Goal: Task Accomplishment & Management: Manage account settings

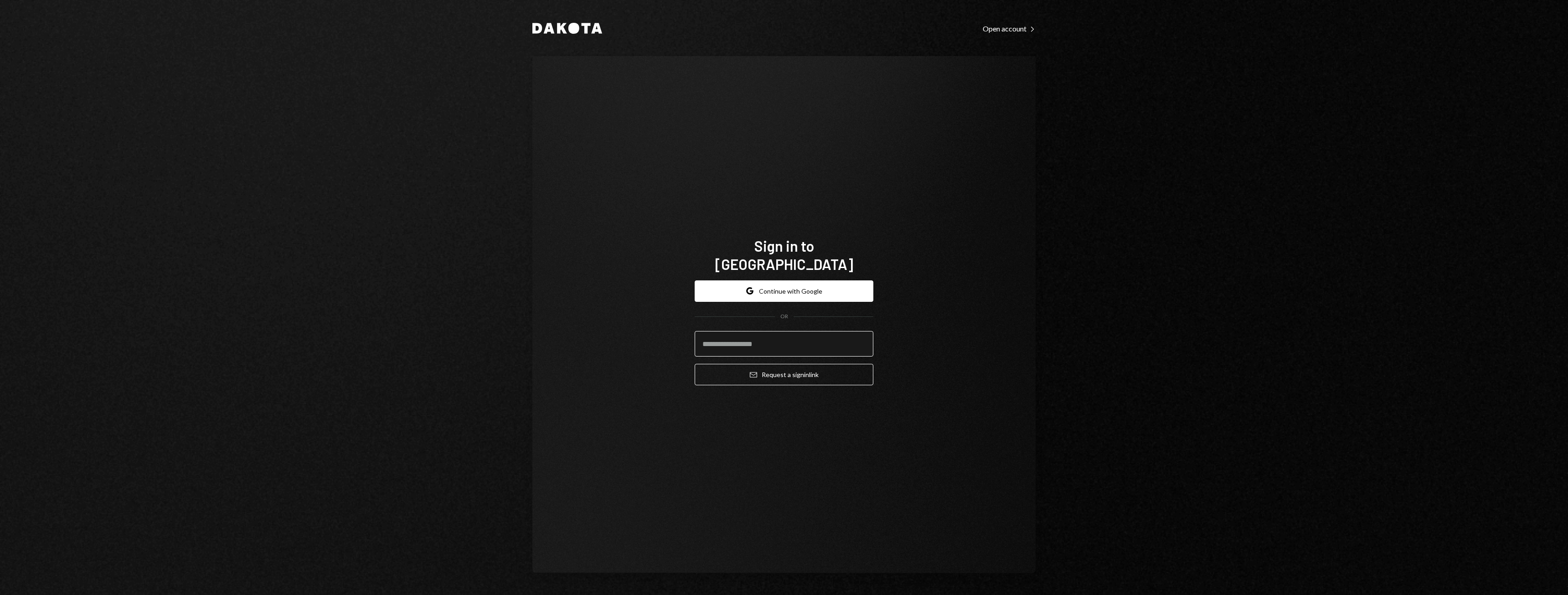
click at [733, 340] on input "email" at bounding box center [784, 344] width 178 height 26
type input "**********"
click at [791, 365] on button "Email Request a sign in link" at bounding box center [784, 374] width 178 height 21
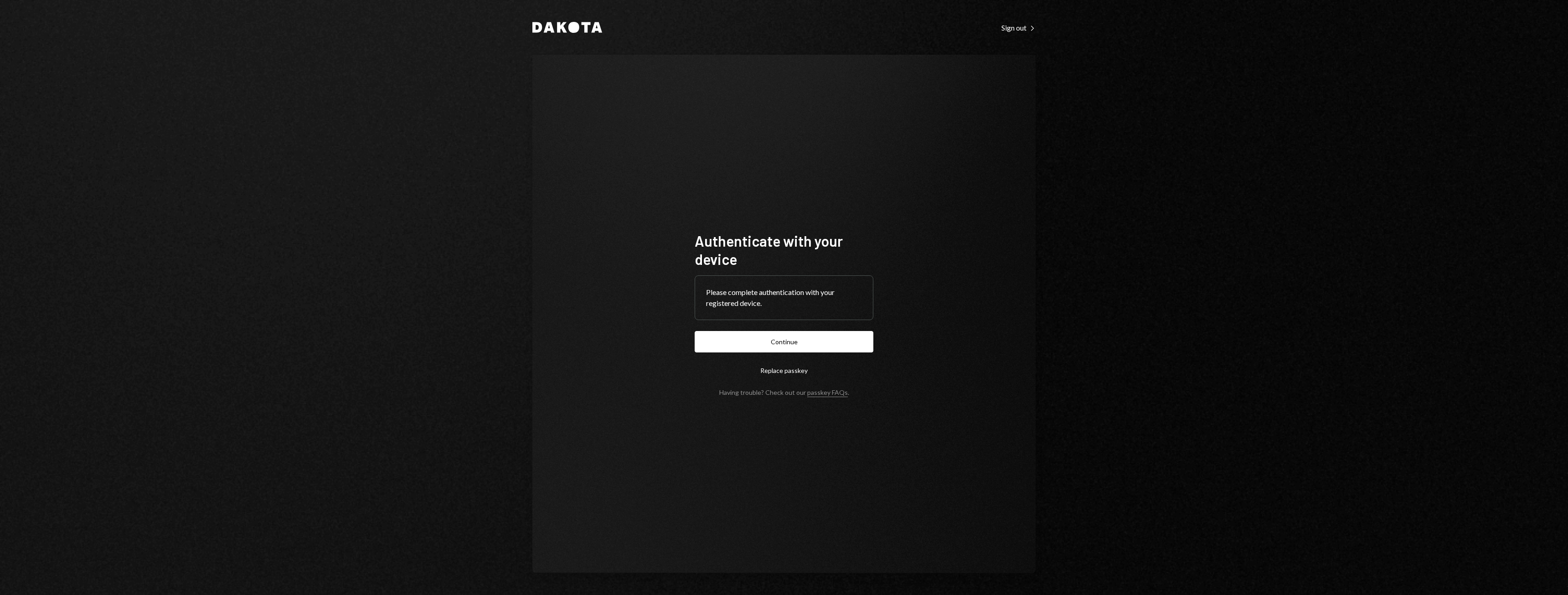
click at [788, 342] on button "Continue" at bounding box center [784, 341] width 178 height 21
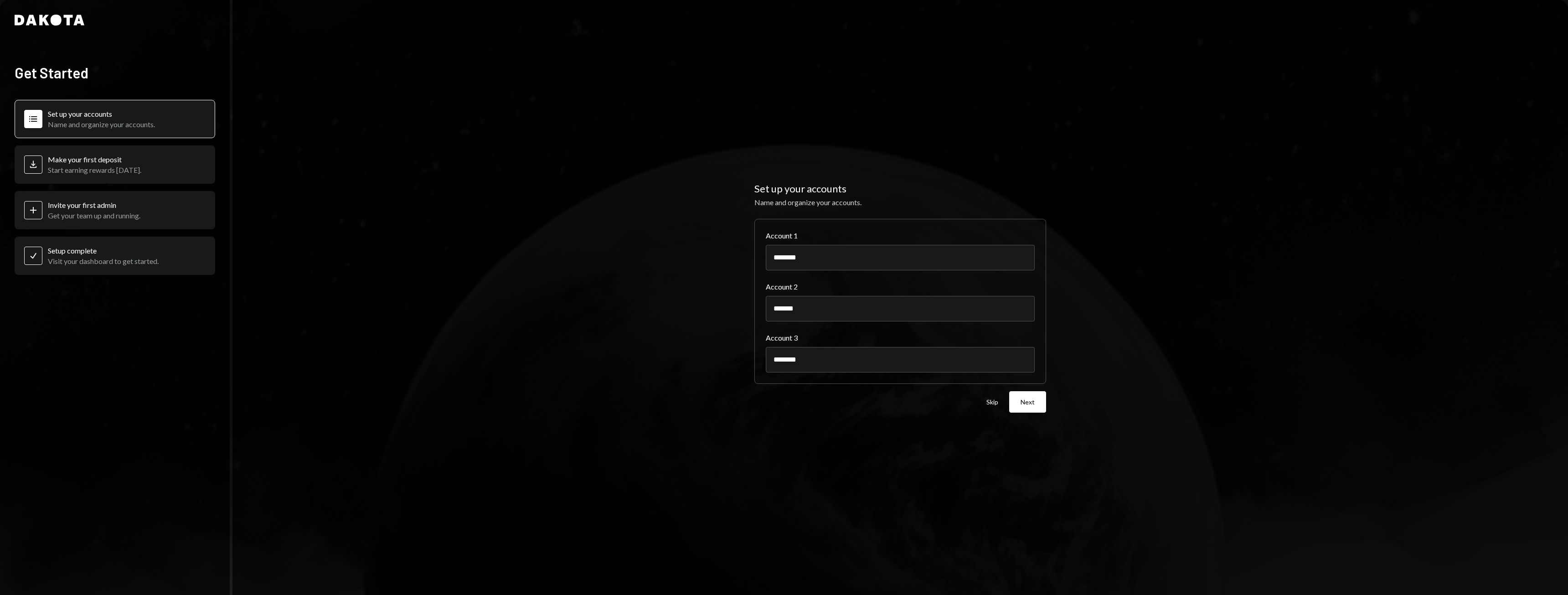
click at [129, 160] on div "Make your first deposit" at bounding box center [94, 160] width 93 height 9
drag, startPoint x: 109, startPoint y: 166, endPoint x: 104, endPoint y: 168, distance: 5.4
click at [104, 168] on div "Start earning rewards [DATE]." at bounding box center [94, 170] width 93 height 9
click at [1022, 402] on button "Next" at bounding box center [1027, 401] width 37 height 21
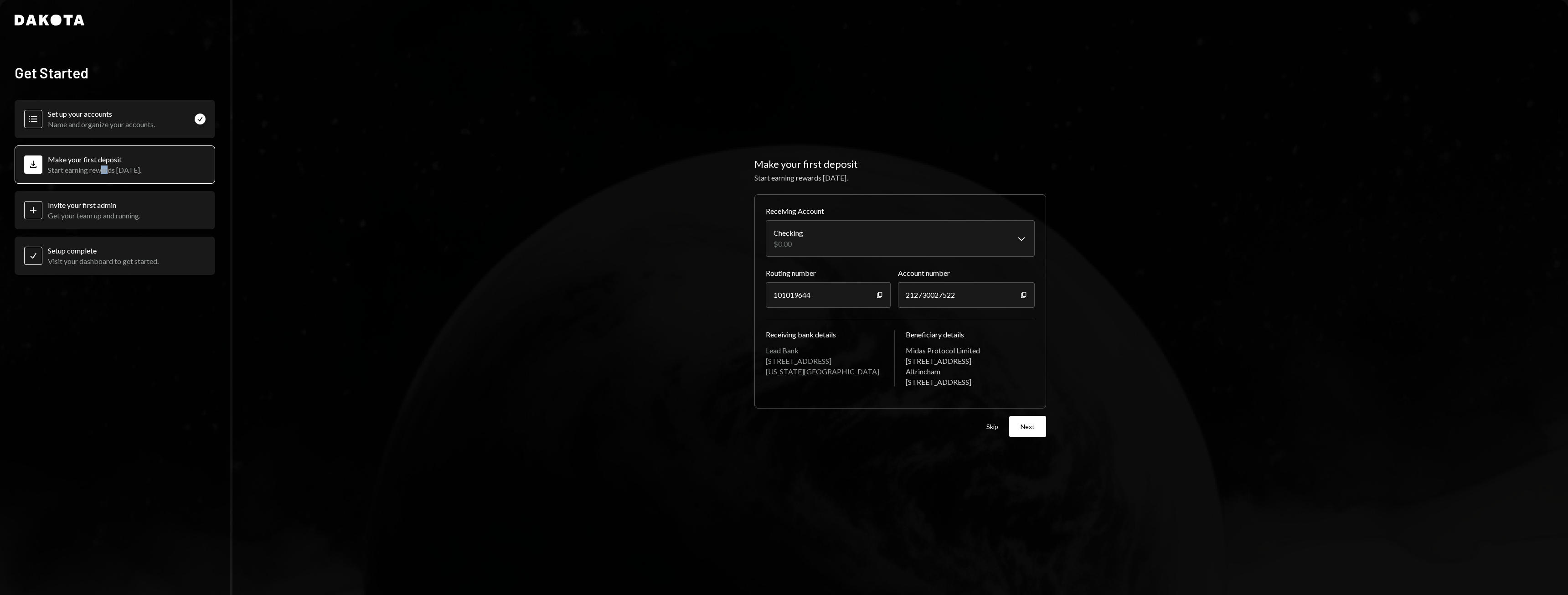
click at [1190, 359] on div "**********" at bounding box center [900, 297] width 1336 height 595
click at [982, 234] on body "**********" at bounding box center [784, 297] width 1568 height 595
click at [1204, 284] on html "**********" at bounding box center [784, 297] width 1568 height 595
click at [1207, 310] on div "**********" at bounding box center [900, 297] width 1336 height 595
click at [1093, 290] on div "**********" at bounding box center [900, 297] width 1336 height 595
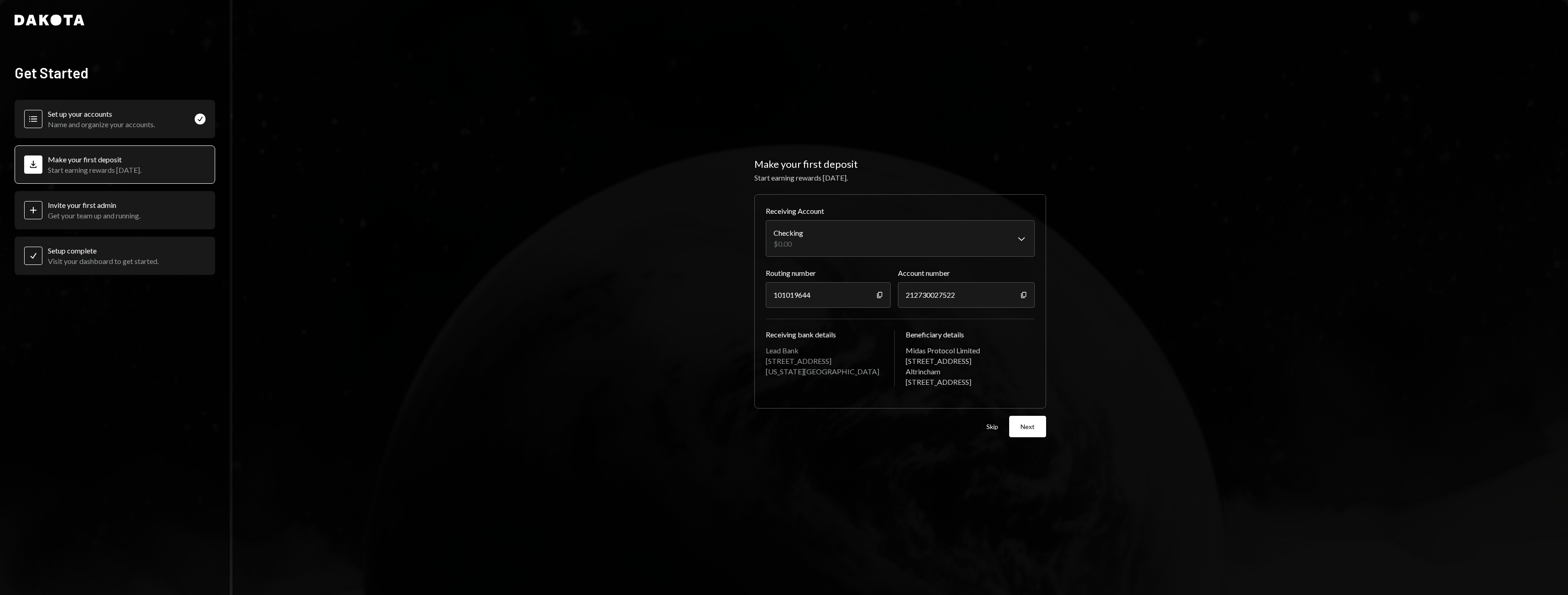
click at [100, 227] on div "Plus Invite your first admin Get your team up and running." at bounding box center [114, 210] width 201 height 38
click at [102, 214] on div "Get your team up and running." at bounding box center [94, 215] width 92 height 9
click at [38, 209] on icon "Plus" at bounding box center [33, 210] width 11 height 11
click at [39, 210] on div "Plus" at bounding box center [32, 210] width 18 height 18
click at [1013, 426] on button "Next" at bounding box center [1027, 426] width 37 height 21
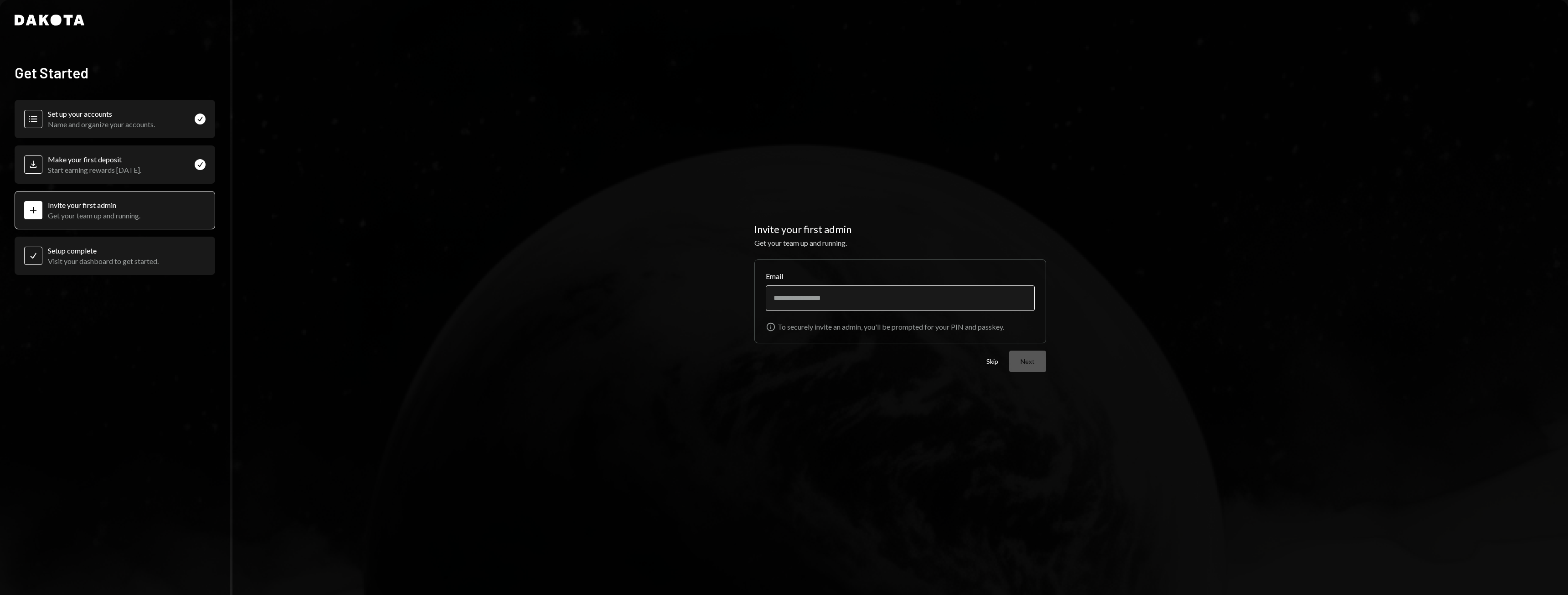
click at [858, 304] on input "Email" at bounding box center [900, 298] width 269 height 26
click at [841, 299] on input "Email" at bounding box center [900, 298] width 269 height 26
click at [807, 302] on input "Email" at bounding box center [900, 298] width 269 height 26
click at [801, 302] on input "Email" at bounding box center [900, 298] width 269 height 26
type input "**********"
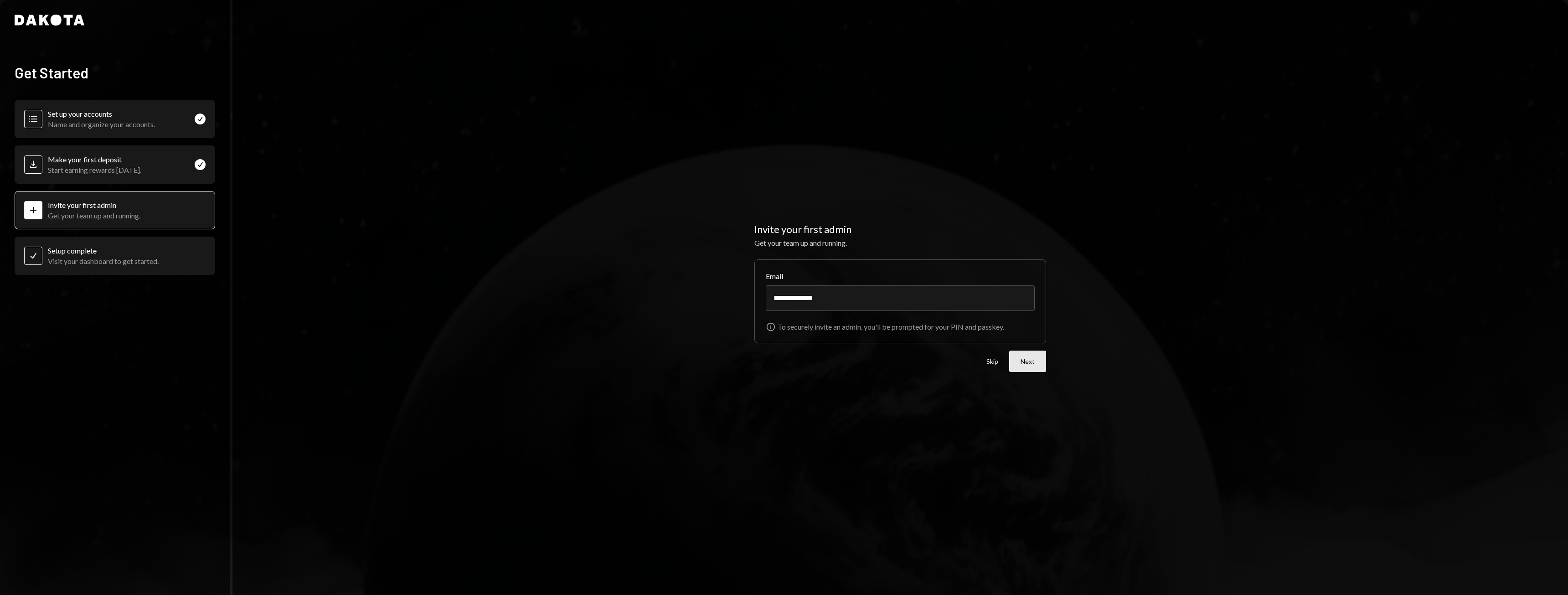
click at [1028, 361] on button "Next" at bounding box center [1027, 361] width 37 height 21
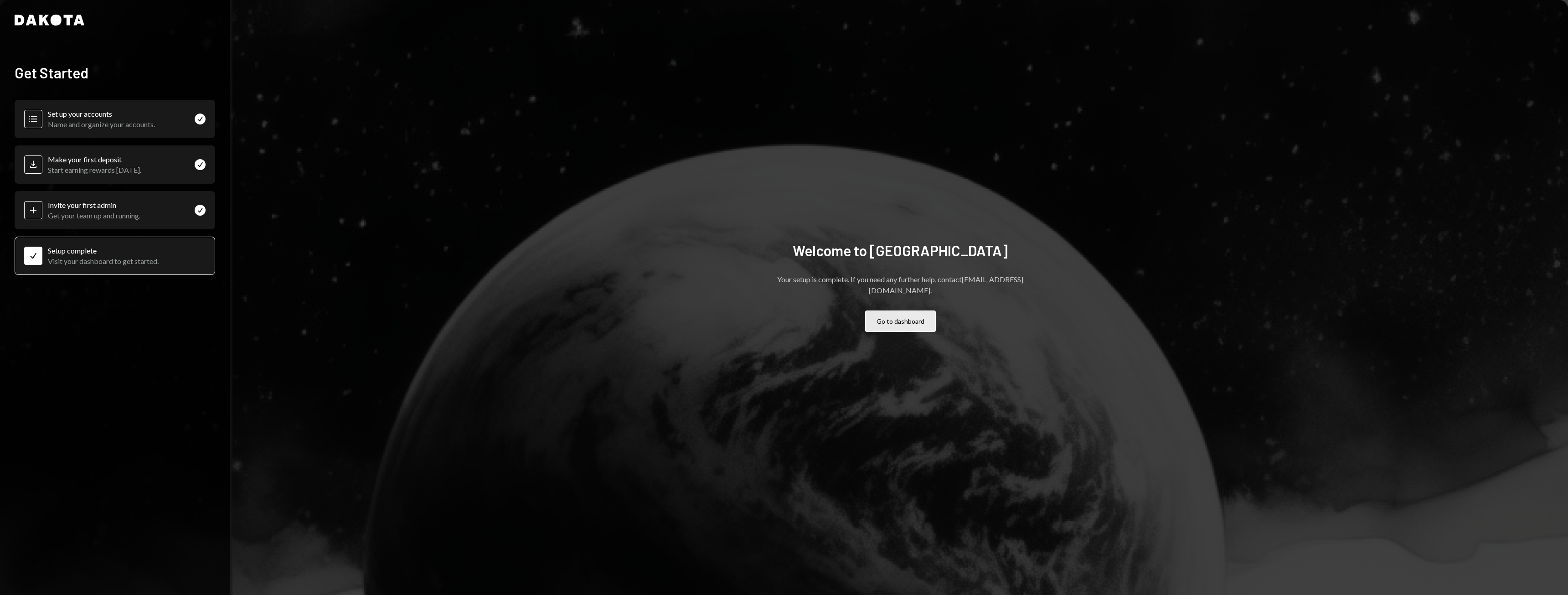
click at [902, 317] on button "Go to dashboard" at bounding box center [901, 321] width 71 height 21
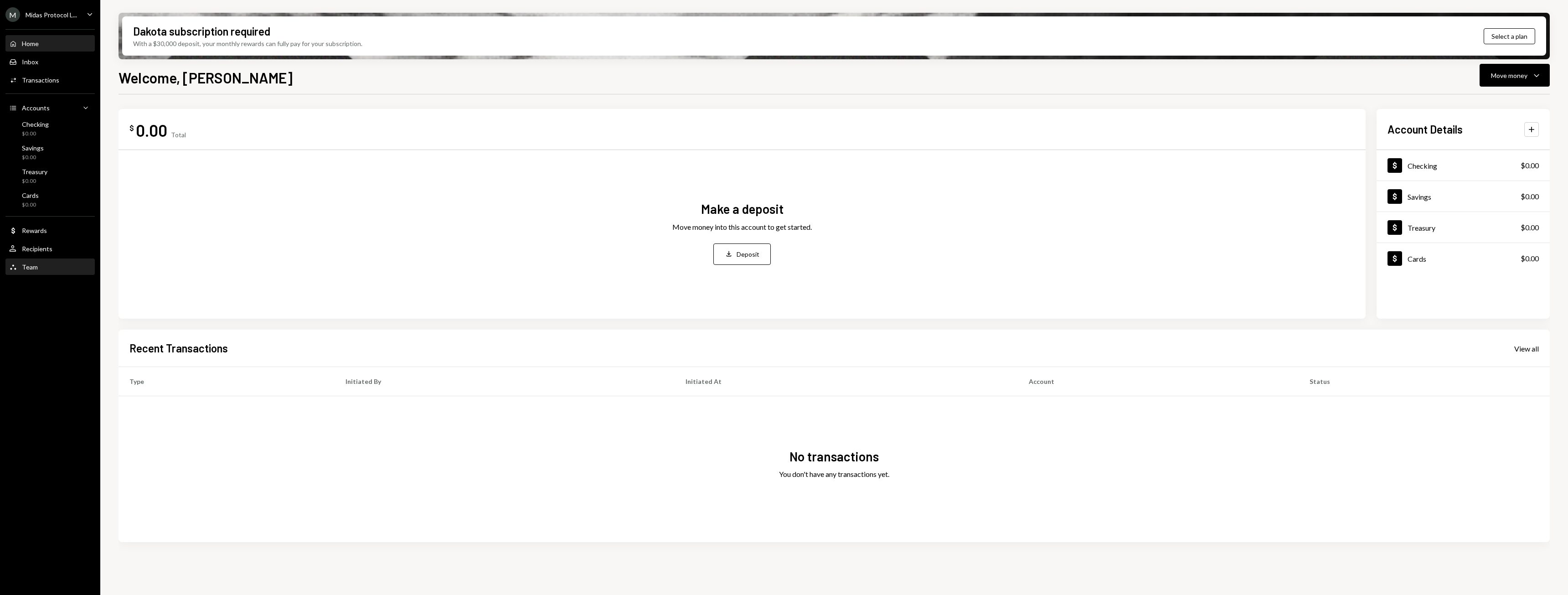
click at [32, 271] on div "Team Team" at bounding box center [50, 267] width 82 height 15
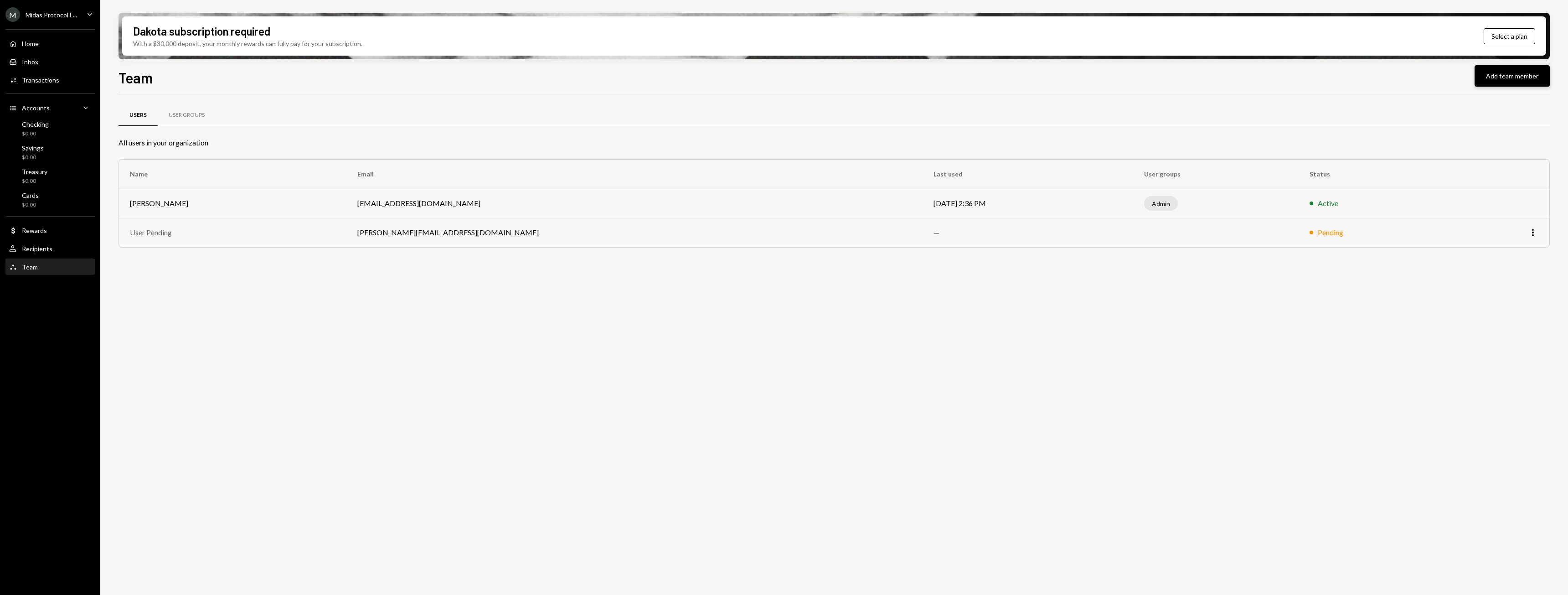
click at [1501, 77] on button "Add team member" at bounding box center [1513, 75] width 75 height 21
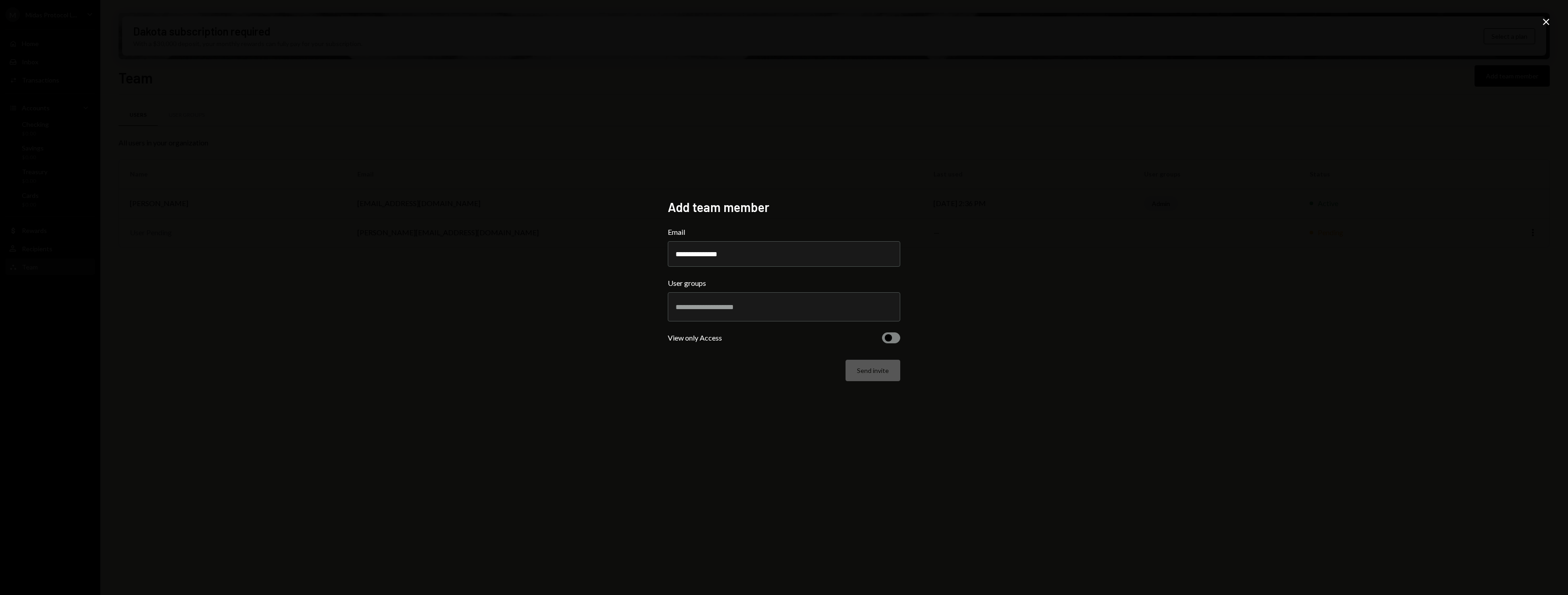
type input "**********"
click at [785, 303] on input "text" at bounding box center [784, 307] width 217 height 9
click at [744, 343] on li "Admin" at bounding box center [784, 340] width 224 height 26
click at [707, 296] on div "Admin Cross" at bounding box center [697, 300] width 44 height 15
click at [747, 362] on div "Send invite" at bounding box center [784, 370] width 232 height 21
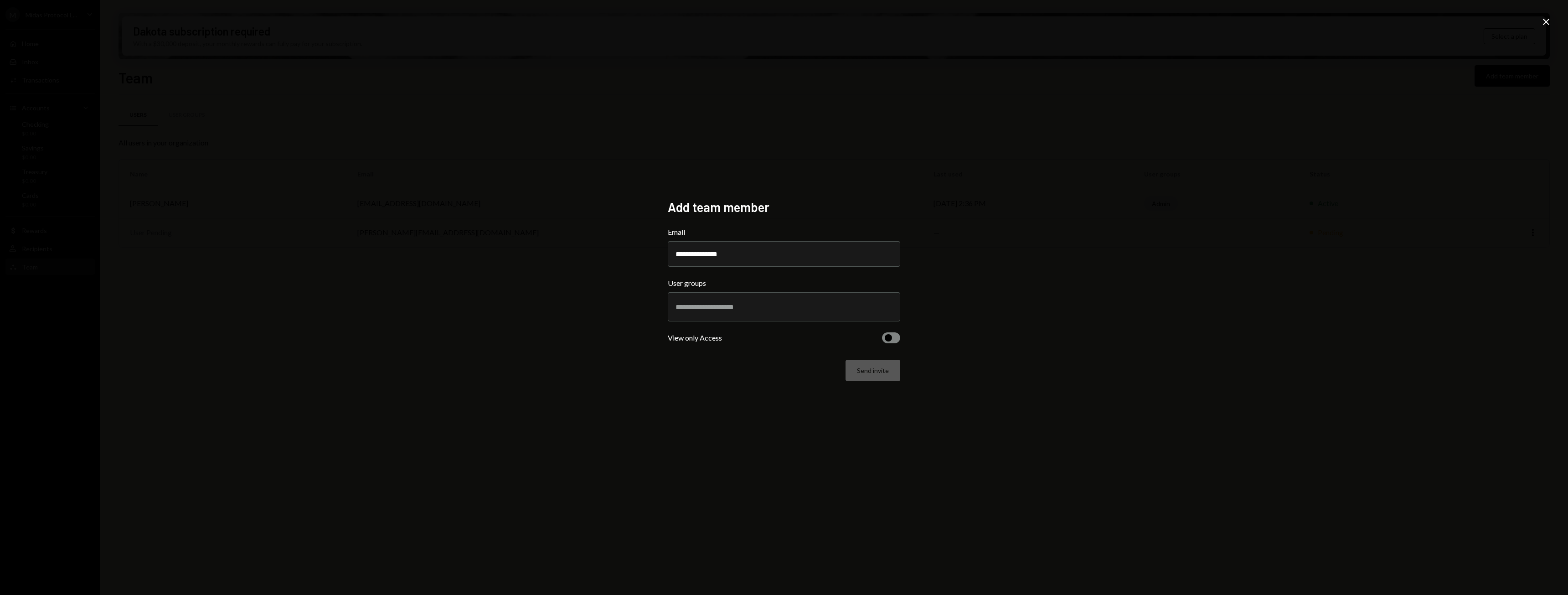
click at [846, 410] on div "**********" at bounding box center [784, 297] width 1568 height 595
click at [877, 370] on div "Send invite" at bounding box center [784, 370] width 232 height 21
click at [751, 300] on div at bounding box center [784, 306] width 217 height 23
click at [726, 341] on li "Admin" at bounding box center [784, 340] width 224 height 26
click at [885, 376] on button "Send invite" at bounding box center [873, 376] width 55 height 21
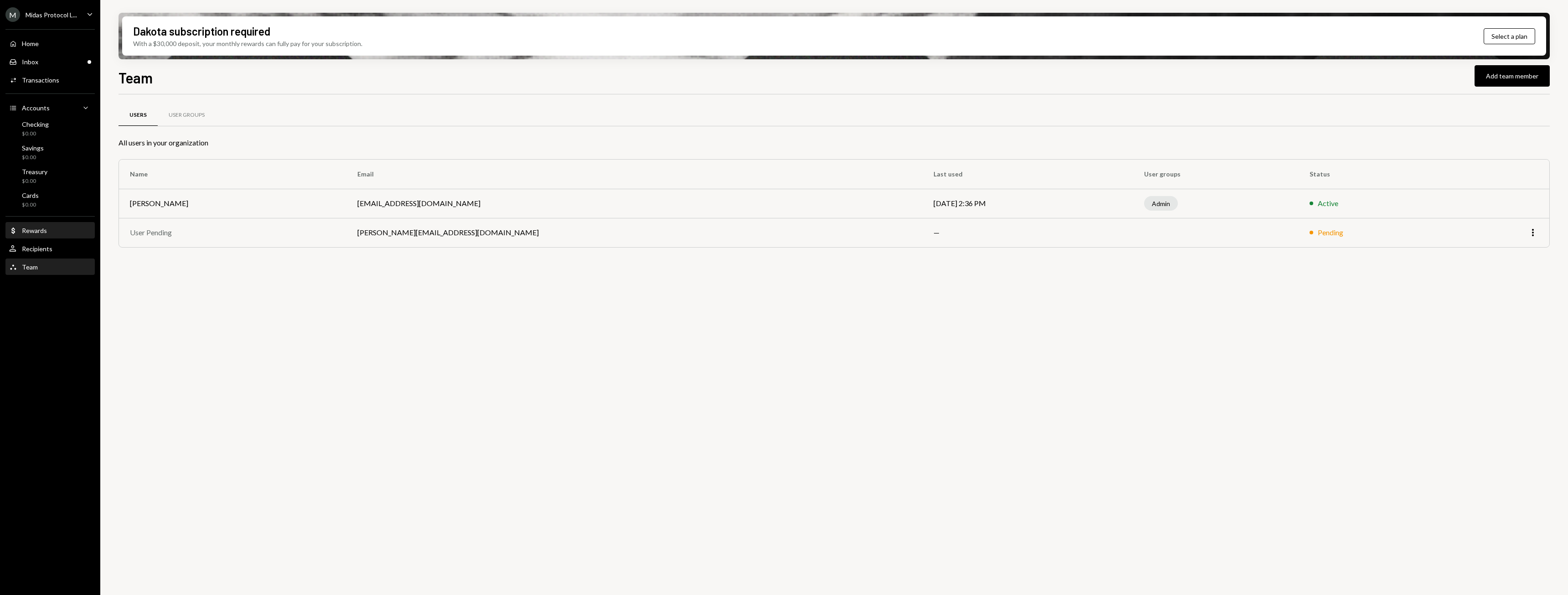
click at [38, 235] on div "Dollar Rewards" at bounding box center [50, 230] width 82 height 15
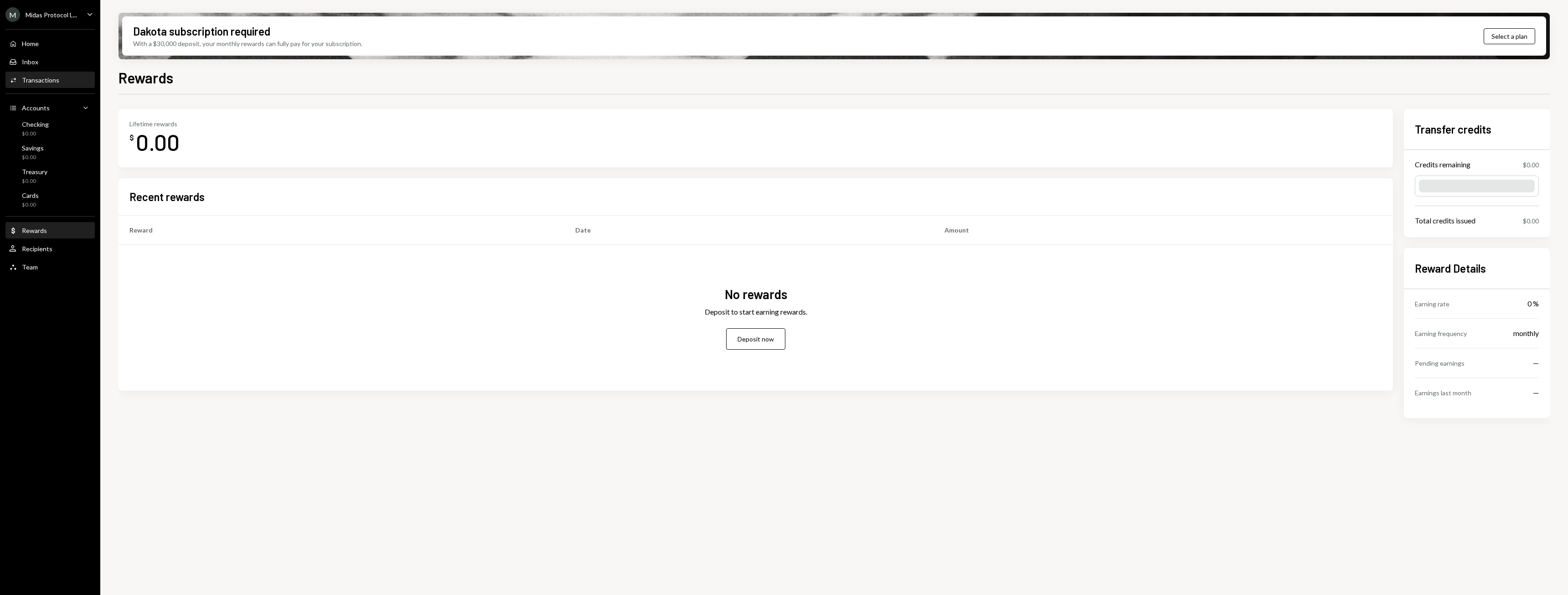
click at [44, 83] on div "Transactions" at bounding box center [41, 79] width 38 height 8
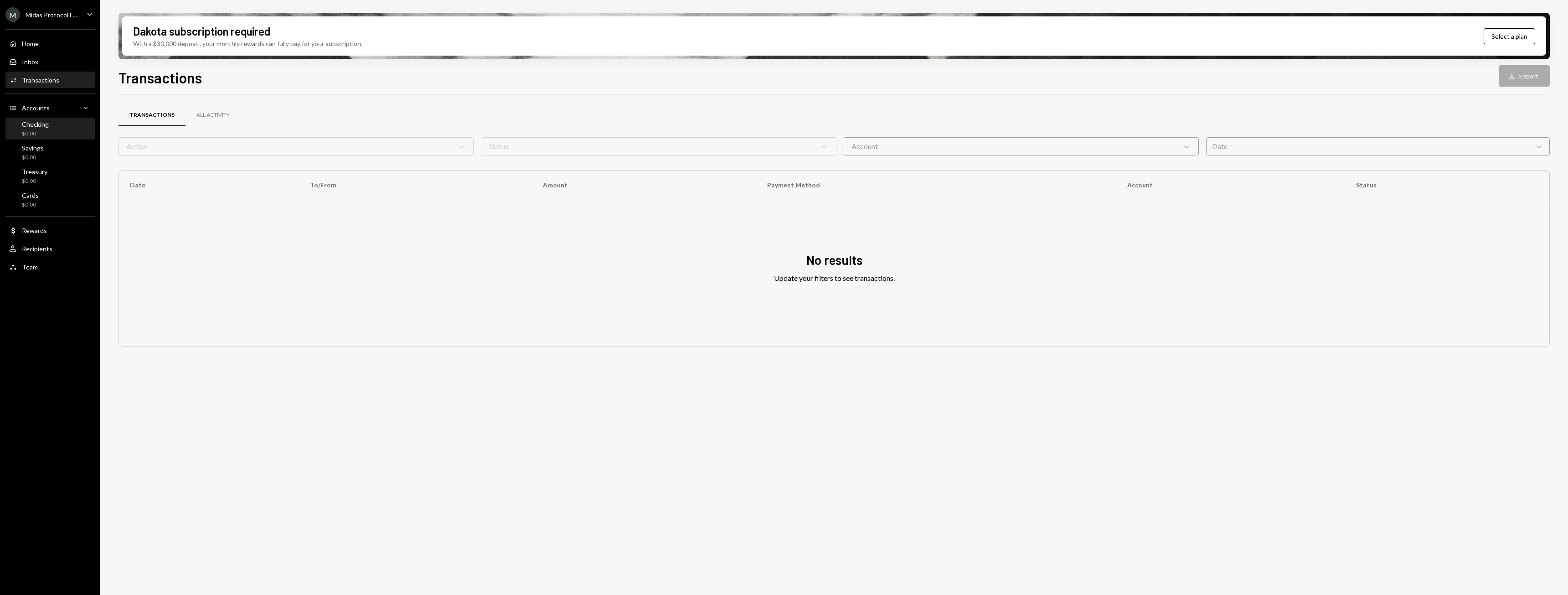
click at [29, 126] on div "Checking" at bounding box center [36, 124] width 27 height 8
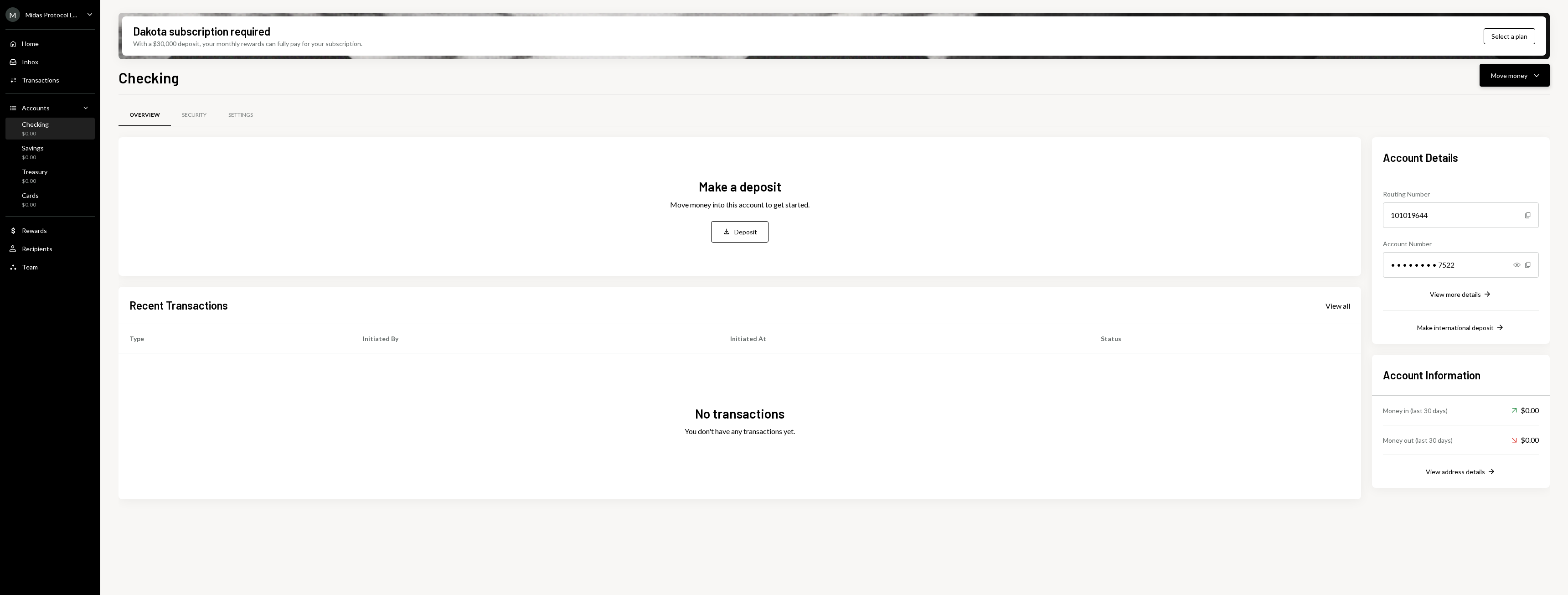
click at [1515, 74] on div "Move money" at bounding box center [1509, 75] width 37 height 9
click at [1489, 143] on div "Deposit" at bounding box center [1507, 143] width 67 height 9
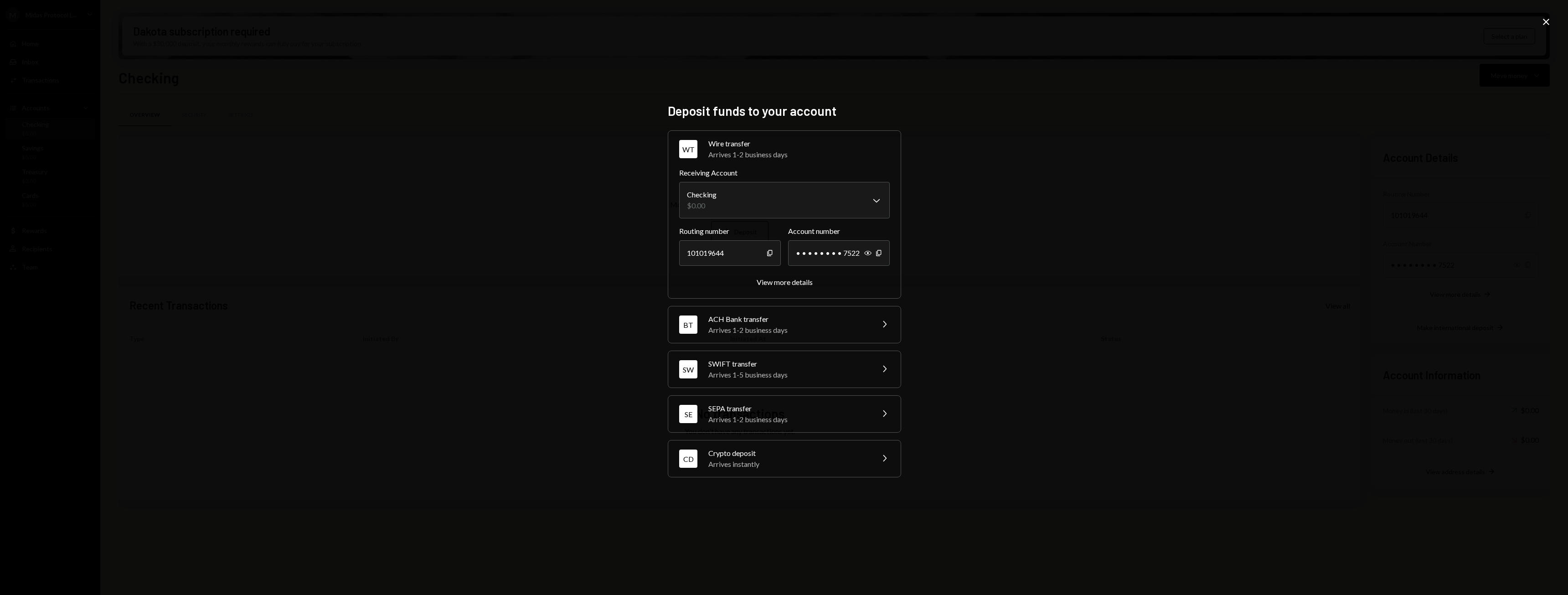
click at [1116, 318] on div "**********" at bounding box center [784, 297] width 1568 height 595
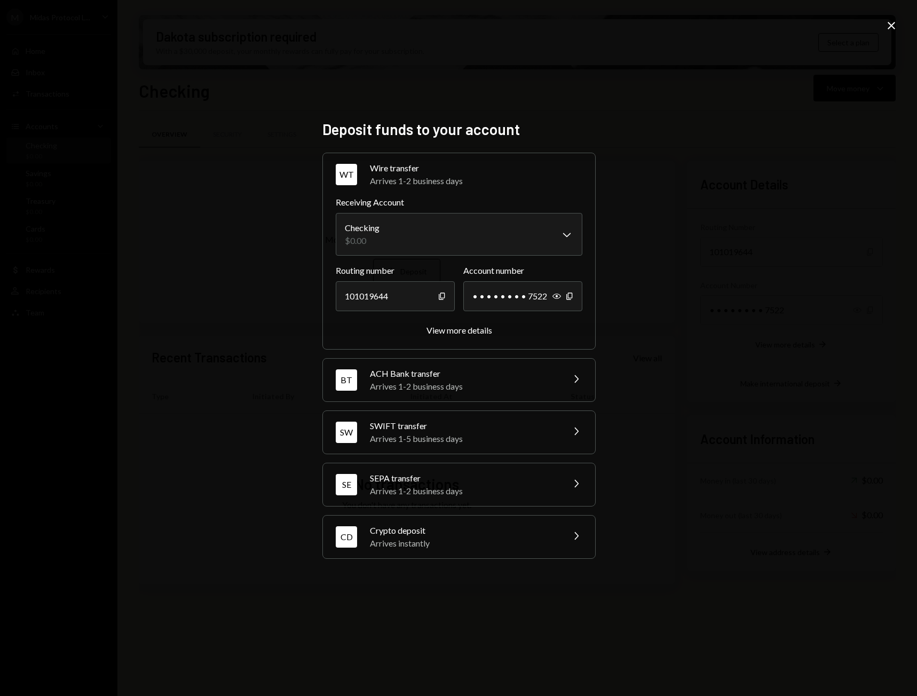
click at [448, 429] on div "SWIFT transfer" at bounding box center [463, 426] width 187 height 13
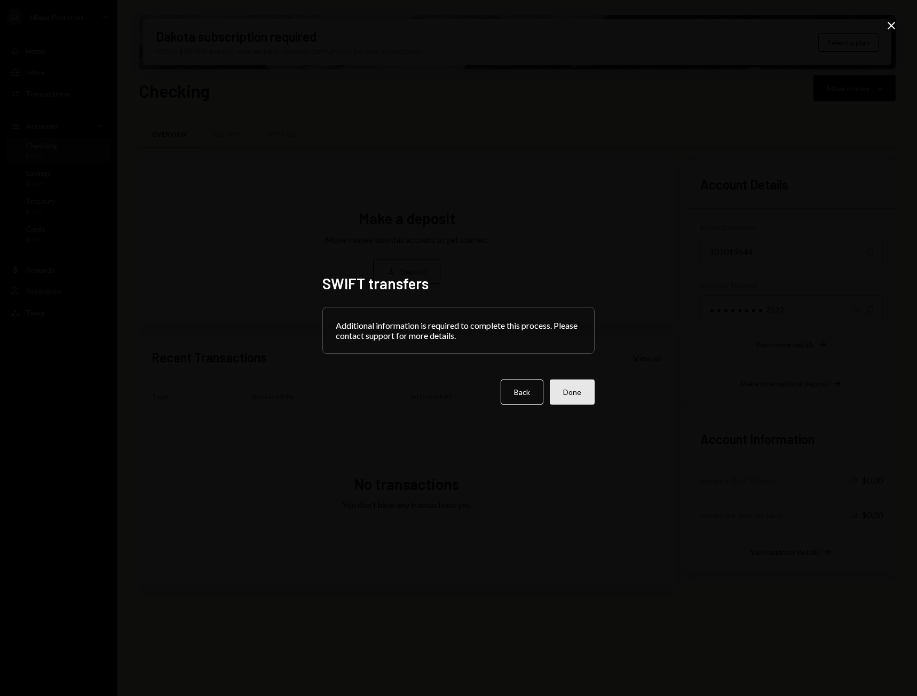
click at [569, 399] on button "Done" at bounding box center [572, 392] width 45 height 25
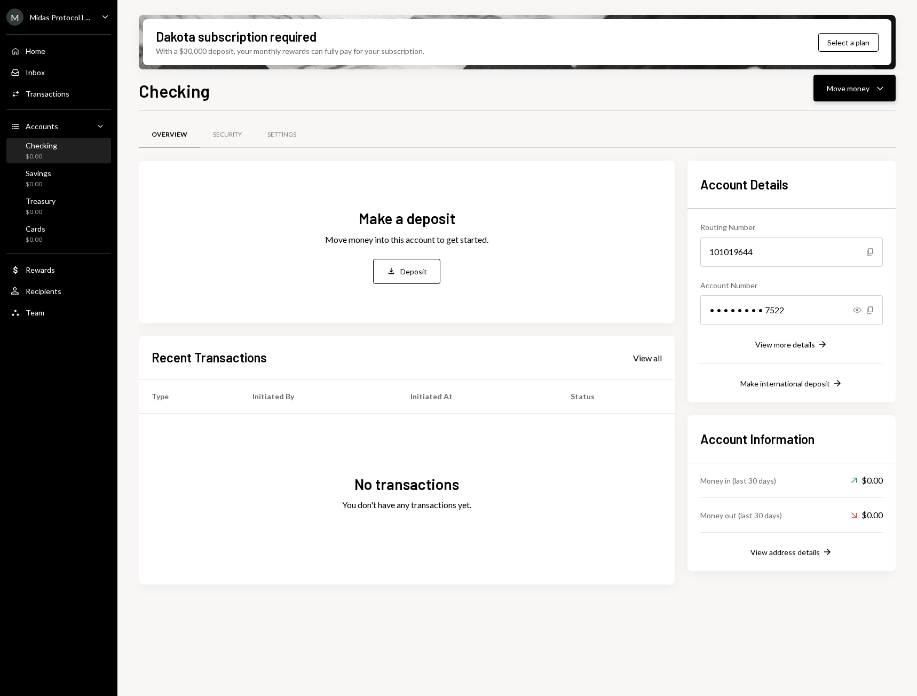
click at [842, 90] on div "Move money" at bounding box center [848, 88] width 43 height 11
click at [832, 168] on div "Deposit" at bounding box center [846, 168] width 78 height 11
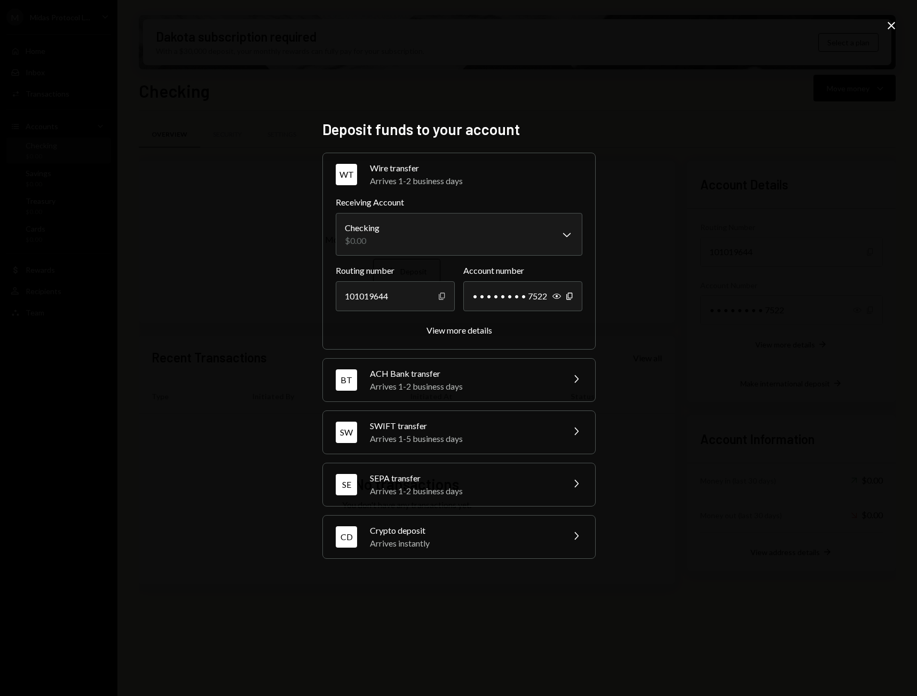
click at [444, 297] on icon "Copy" at bounding box center [442, 296] width 9 height 9
drag, startPoint x: 567, startPoint y: 297, endPoint x: 572, endPoint y: 289, distance: 9.2
click at [567, 297] on icon "Copy" at bounding box center [570, 296] width 9 height 9
click at [402, 482] on div "SEPA transfer" at bounding box center [463, 478] width 187 height 13
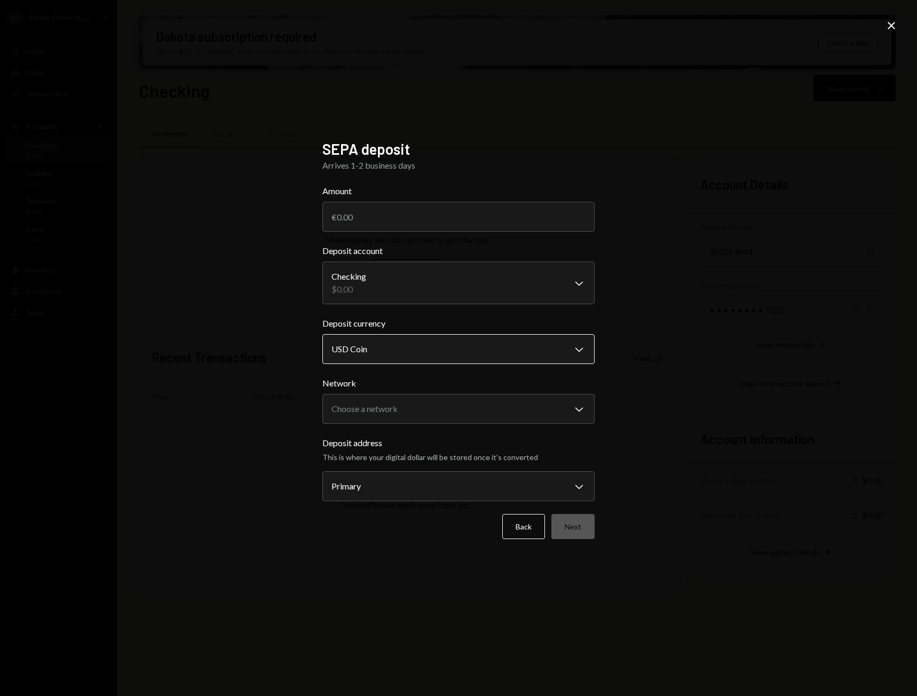
click at [413, 355] on body "M Midas Protocol L... Caret Down Home Home Inbox Inbox Activities Transactions …" at bounding box center [458, 348] width 917 height 696
click at [499, 348] on body "M Midas Protocol L... Caret Down Home Home Inbox Inbox Activities Transactions …" at bounding box center [458, 348] width 917 height 696
click at [655, 327] on div "**********" at bounding box center [458, 348] width 917 height 696
click at [527, 535] on button "Back" at bounding box center [524, 526] width 43 height 25
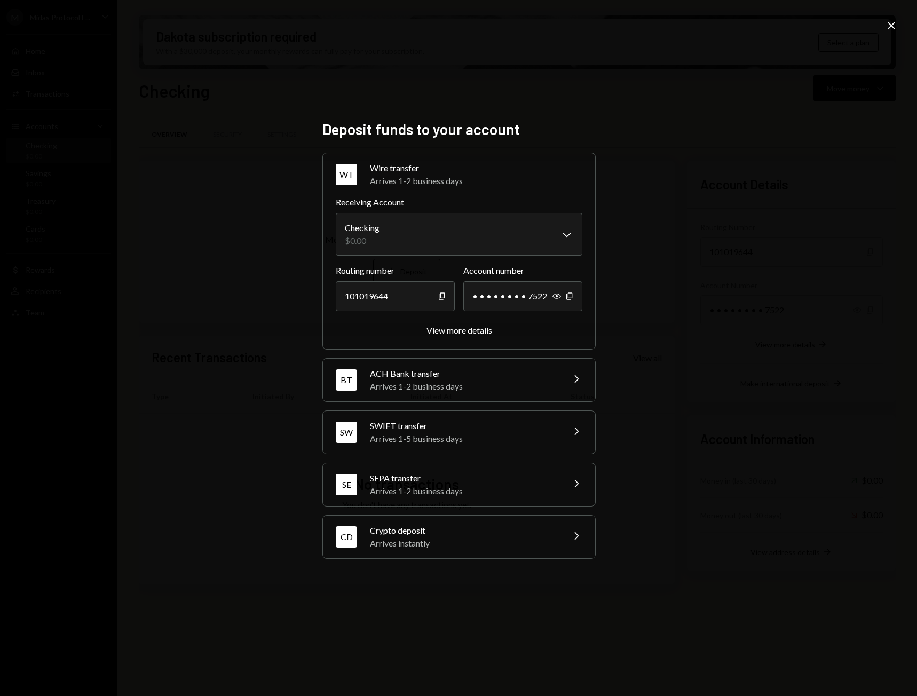
click at [477, 388] on div "Arrives 1-2 business days" at bounding box center [463, 386] width 187 height 13
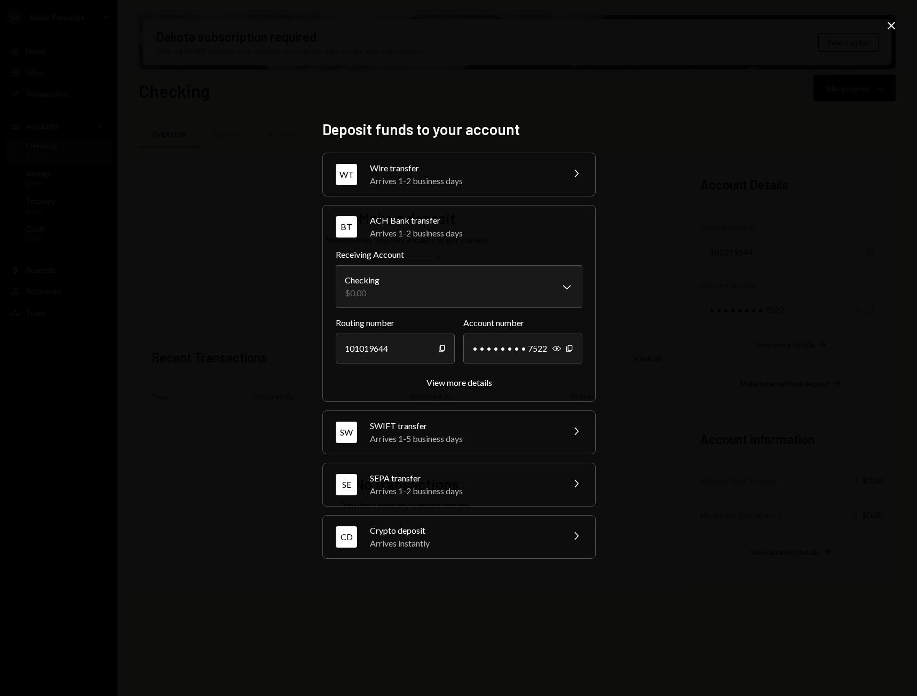
click at [505, 433] on div "Arrives 1-5 business days" at bounding box center [463, 439] width 187 height 13
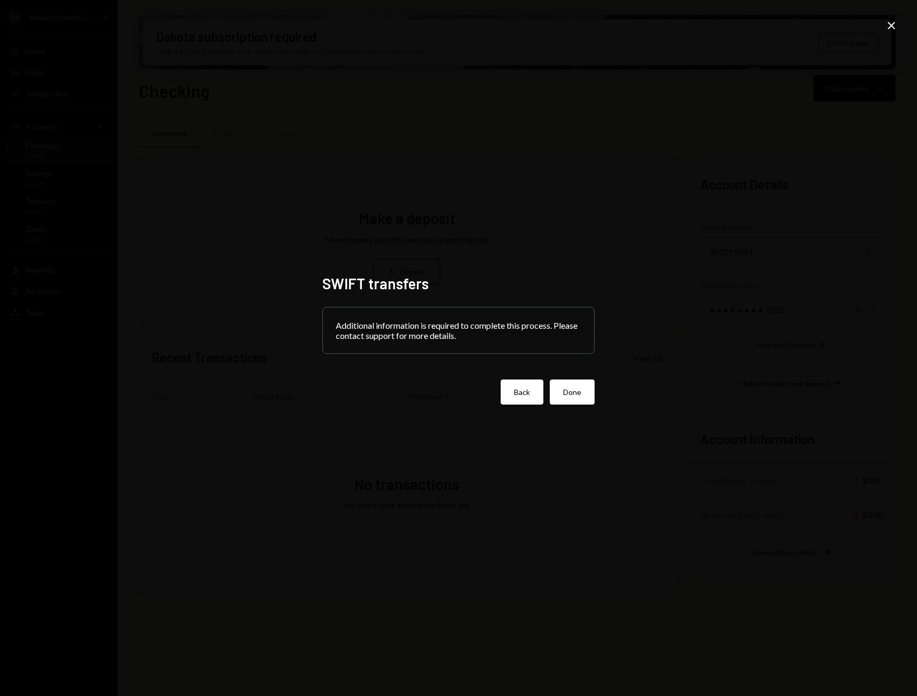
click at [520, 395] on button "Back" at bounding box center [522, 392] width 43 height 25
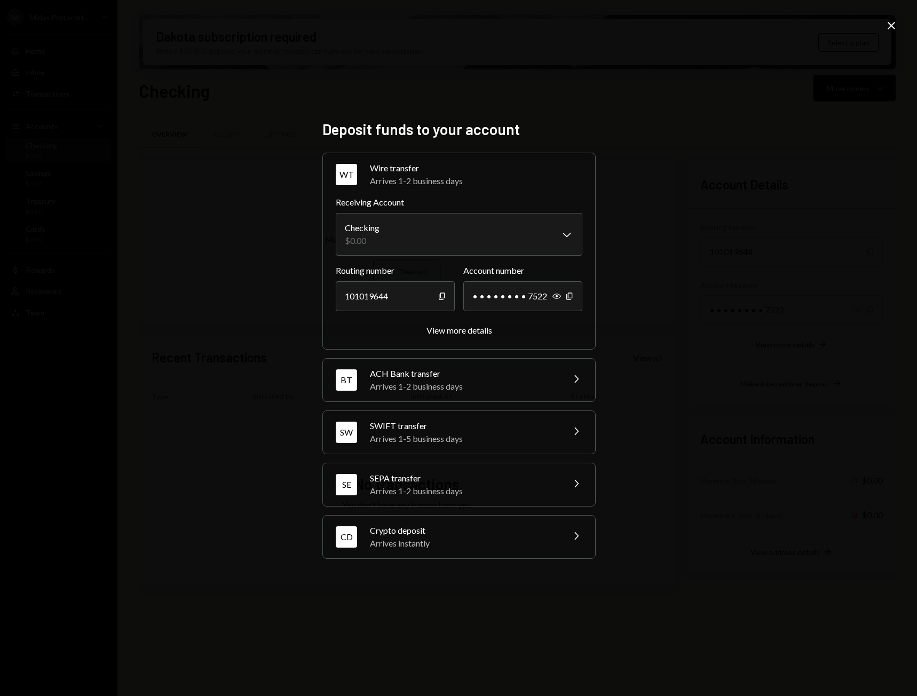
click at [451, 477] on div "SEPA transfer" at bounding box center [463, 478] width 187 height 13
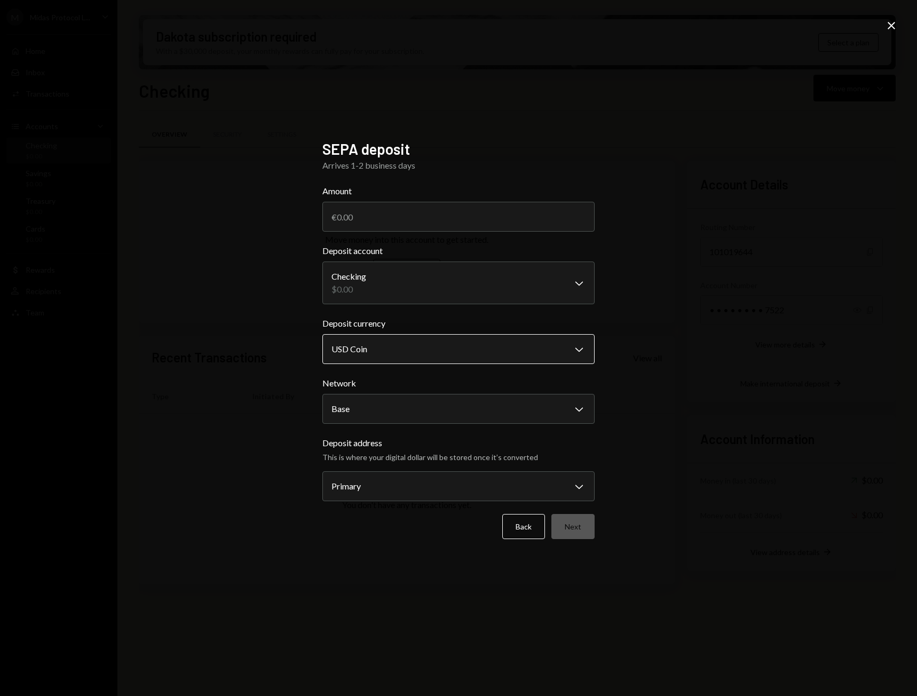
click at [477, 352] on body "M Midas Protocol L... Caret Down Home Home Inbox Inbox Activities Transactions …" at bounding box center [458, 348] width 917 height 696
click at [634, 361] on div "**********" at bounding box center [458, 348] width 917 height 696
click at [581, 352] on body "M Midas Protocol L... Caret Down Home Home Inbox Inbox Activities Transactions …" at bounding box center [458, 348] width 917 height 696
click at [549, 274] on body "M Midas Protocol L... Caret Down Home Home Inbox Inbox Activities Transactions …" at bounding box center [458, 348] width 917 height 696
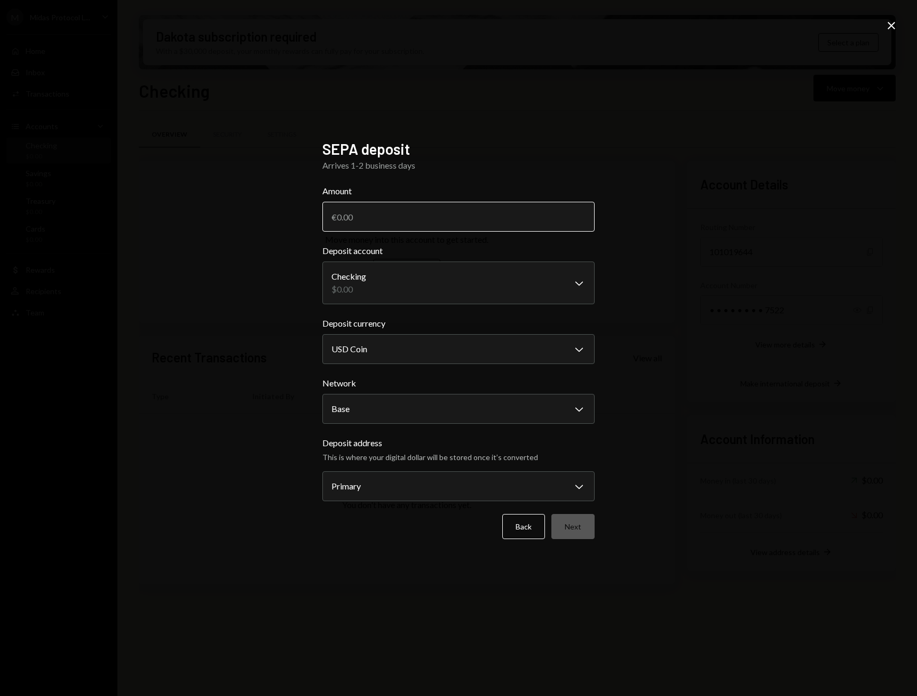
click at [543, 215] on input "Amount" at bounding box center [459, 217] width 272 height 30
click at [526, 526] on button "Back" at bounding box center [524, 526] width 43 height 25
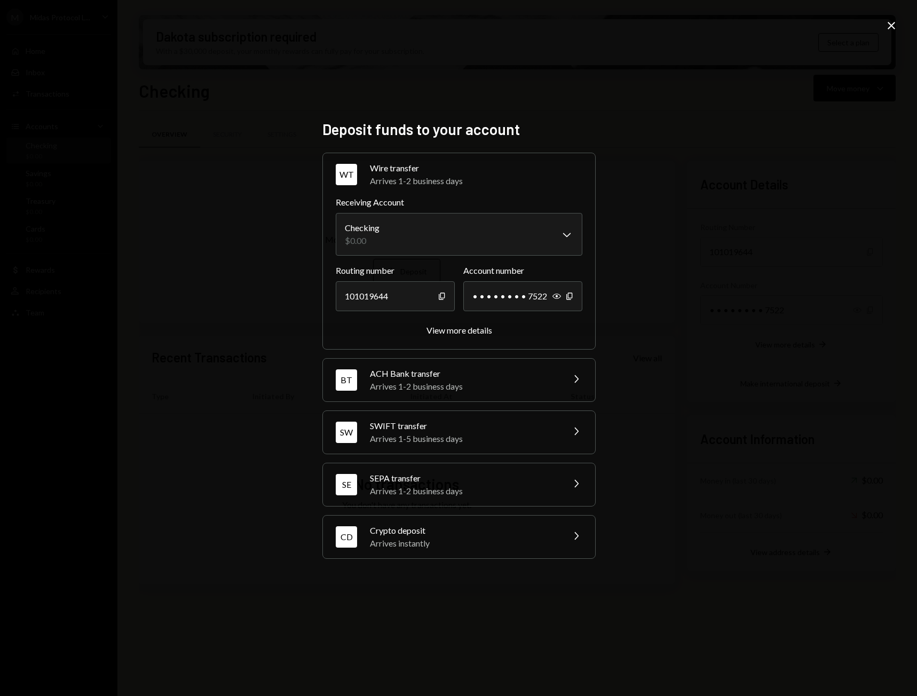
click at [425, 381] on div "Arrives 1-2 business days" at bounding box center [463, 386] width 187 height 13
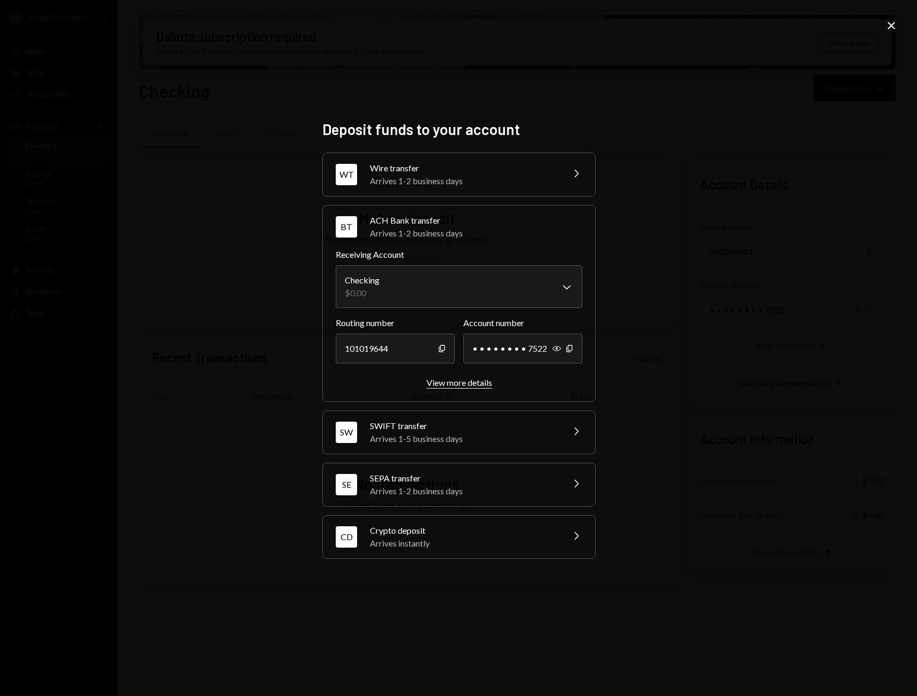
click at [440, 386] on div "View more details" at bounding box center [460, 383] width 66 height 10
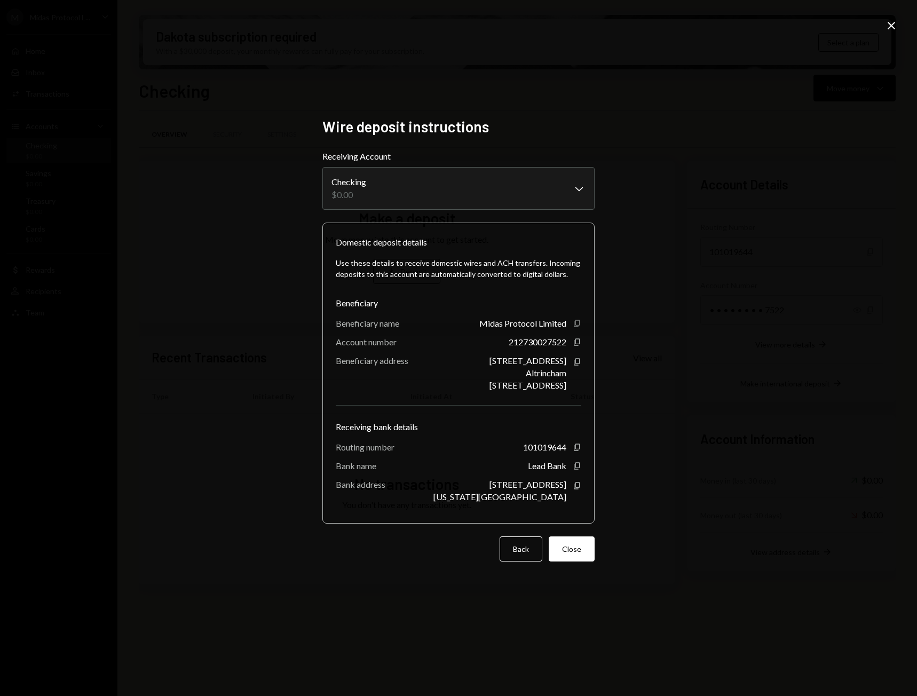
click at [576, 324] on icon "button" at bounding box center [577, 323] width 6 height 7
click at [579, 466] on icon "Copy" at bounding box center [577, 466] width 9 height 9
click at [578, 486] on icon "Copy" at bounding box center [577, 486] width 9 height 9
click at [517, 551] on button "Back" at bounding box center [521, 549] width 43 height 25
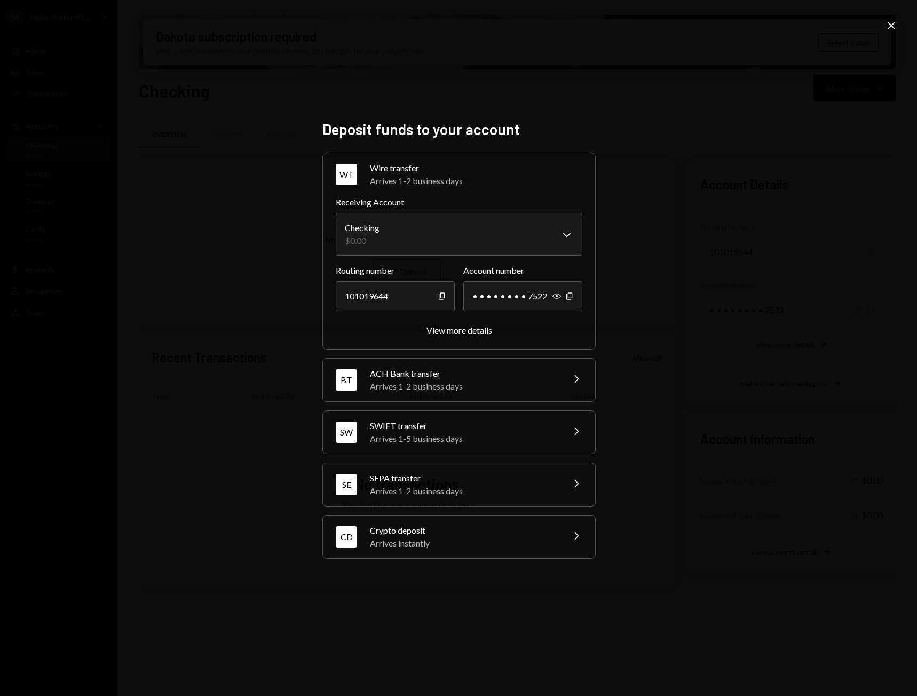
click at [461, 379] on div "ACH Bank transfer" at bounding box center [463, 373] width 187 height 13
